Goal: Navigation & Orientation: Find specific page/section

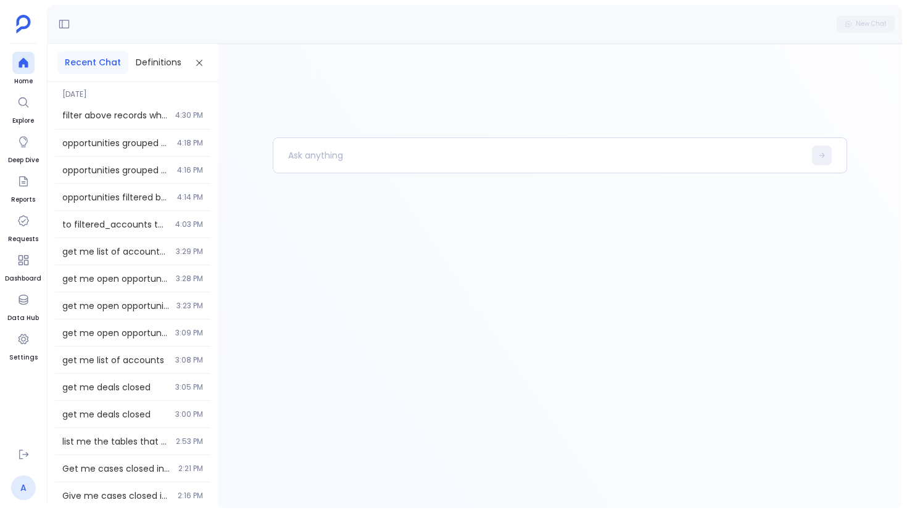
click at [16, 492] on link "A" at bounding box center [23, 488] width 25 height 25
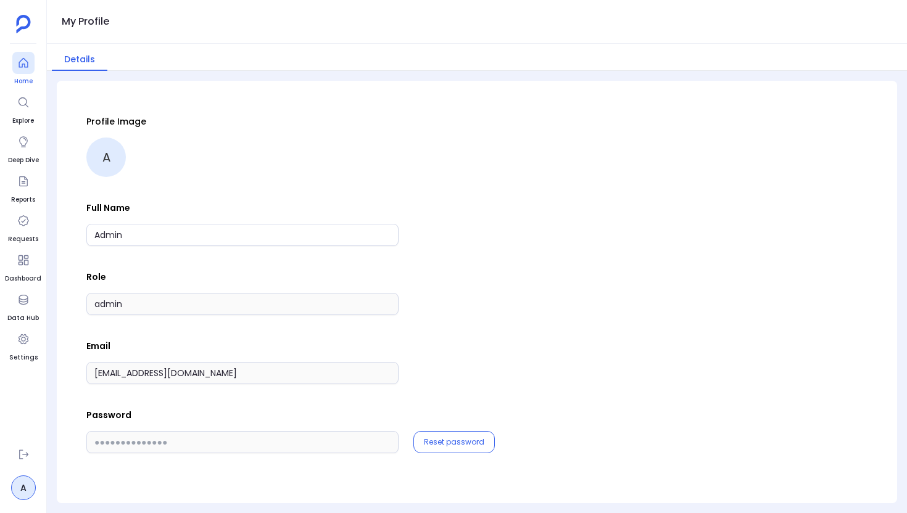
click at [30, 56] on div at bounding box center [23, 63] width 22 height 22
